Goal: Navigation & Orientation: Find specific page/section

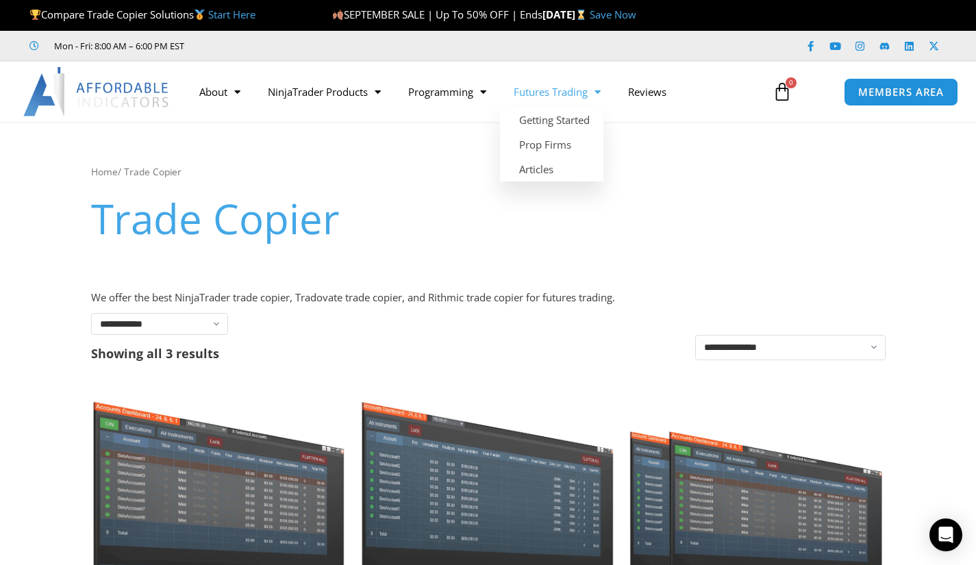
click at [580, 92] on link "Futures Trading" at bounding box center [557, 91] width 114 height 31
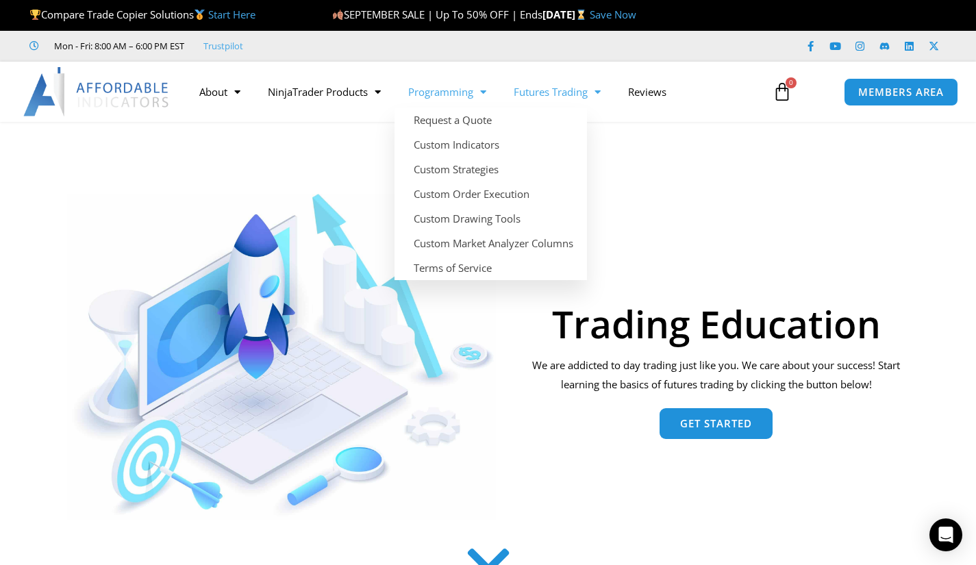
click at [481, 88] on span "Menu" at bounding box center [479, 92] width 13 height 24
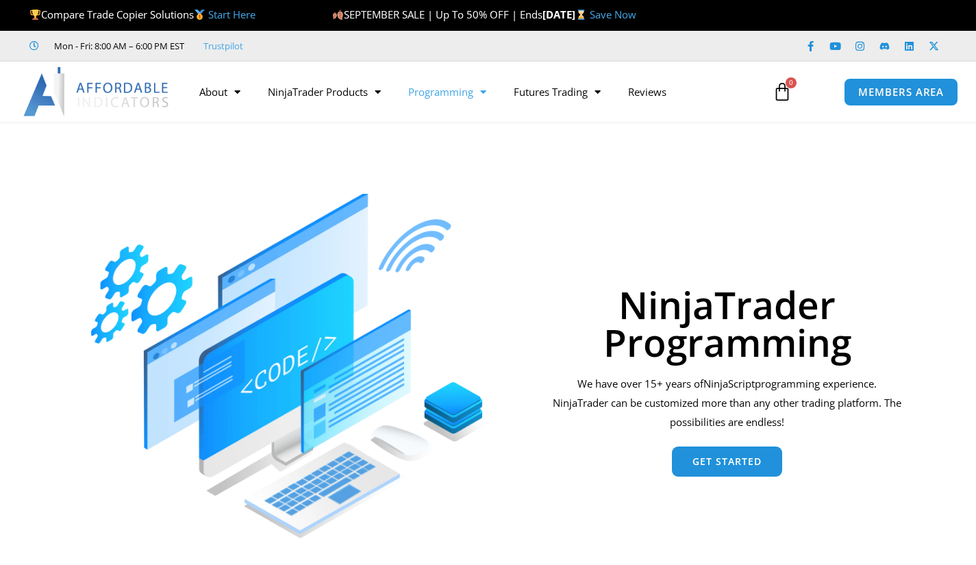
click at [481, 92] on span "Menu" at bounding box center [479, 92] width 13 height 24
click at [657, 92] on link "Reviews" at bounding box center [647, 91] width 66 height 31
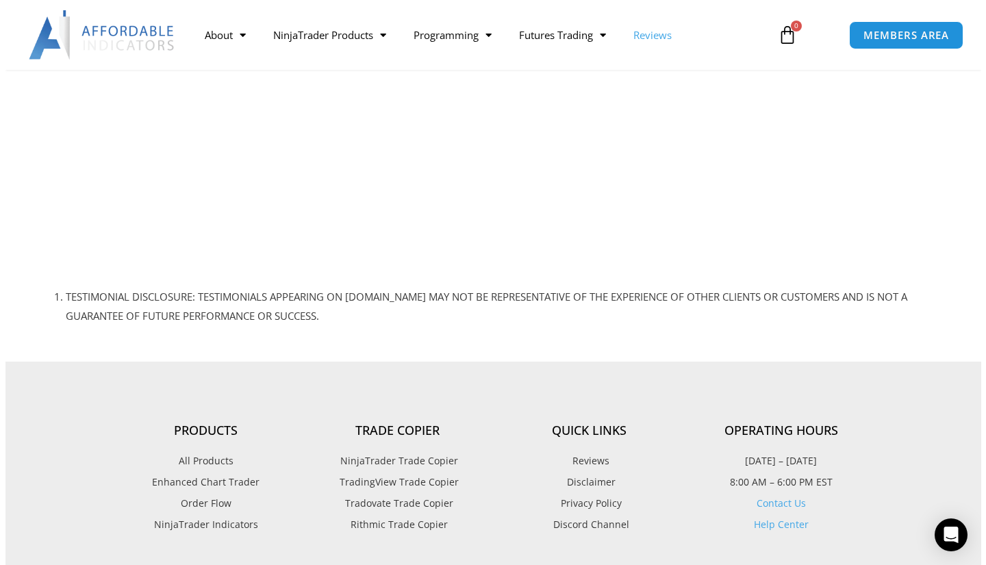
scroll to position [1180, 0]
